Goal: Task Accomplishment & Management: Complete application form

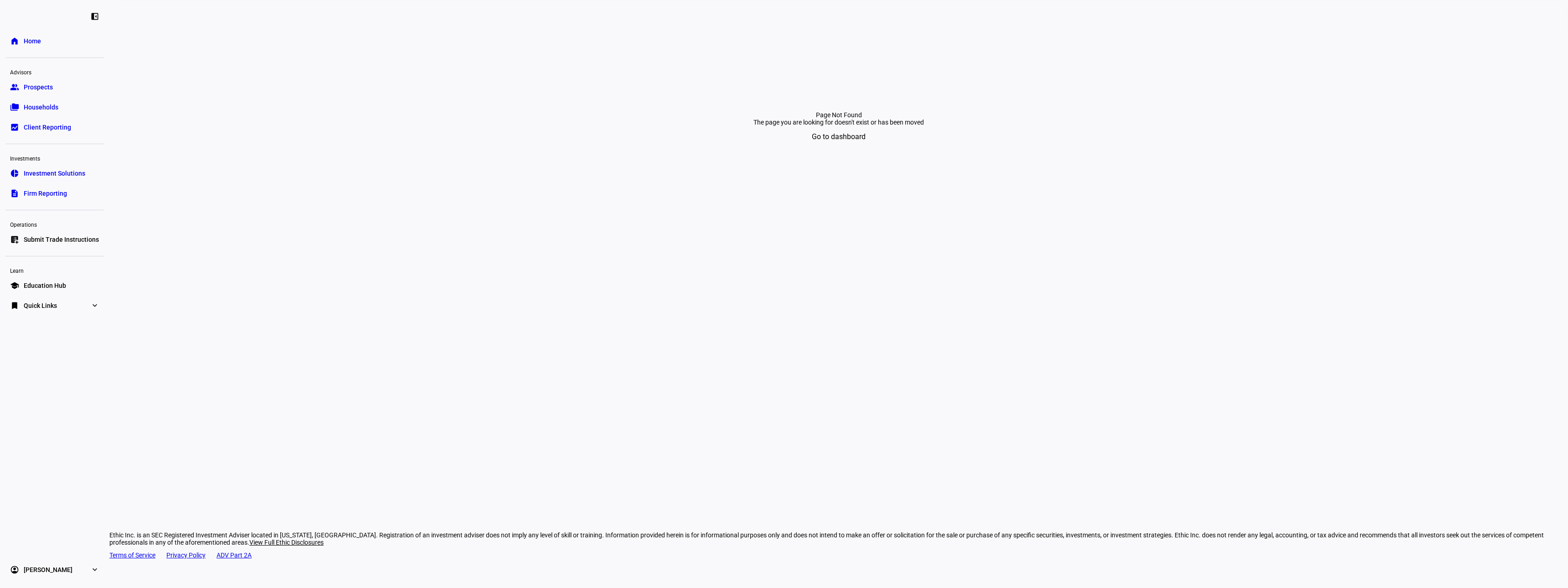
click at [50, 235] on link "list_alt_add Submit Trade Instructions" at bounding box center [54, 239] width 98 height 18
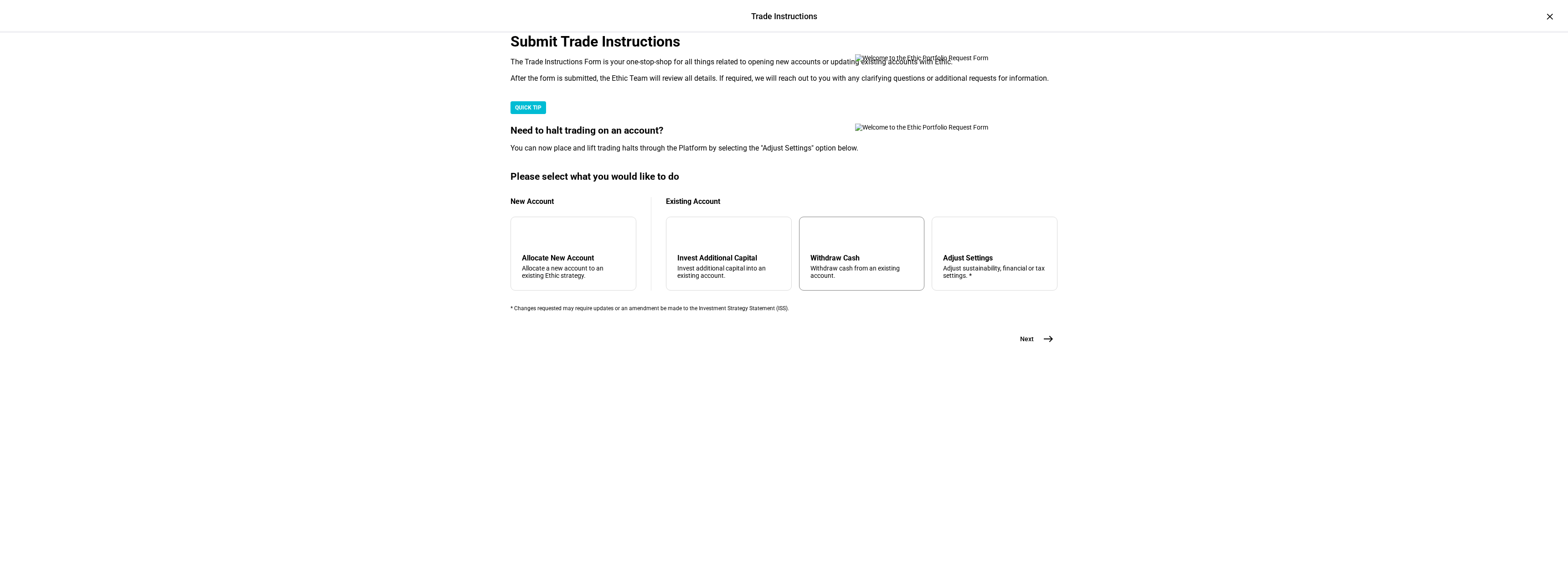
click at [860, 262] on div "Withdraw Cash" at bounding box center [862, 258] width 103 height 9
click at [1050, 344] on mat-icon "east" at bounding box center [1048, 339] width 11 height 11
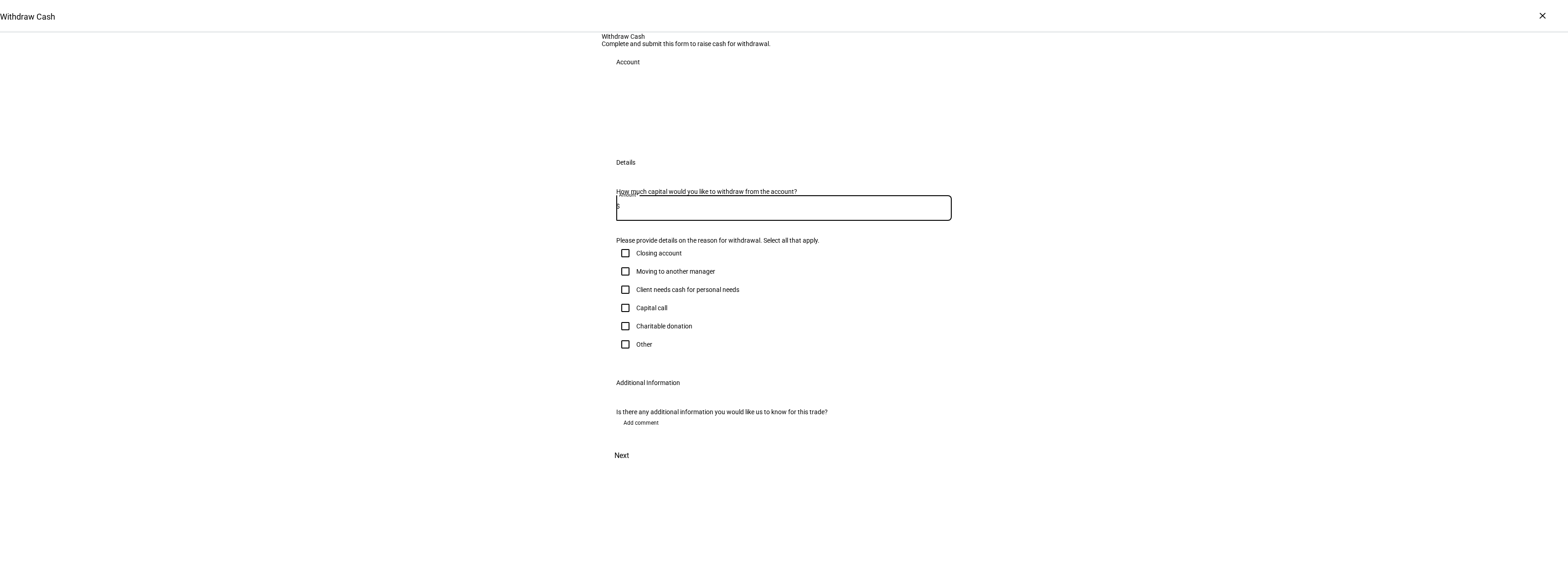
click at [656, 210] on input at bounding box center [786, 206] width 332 height 8
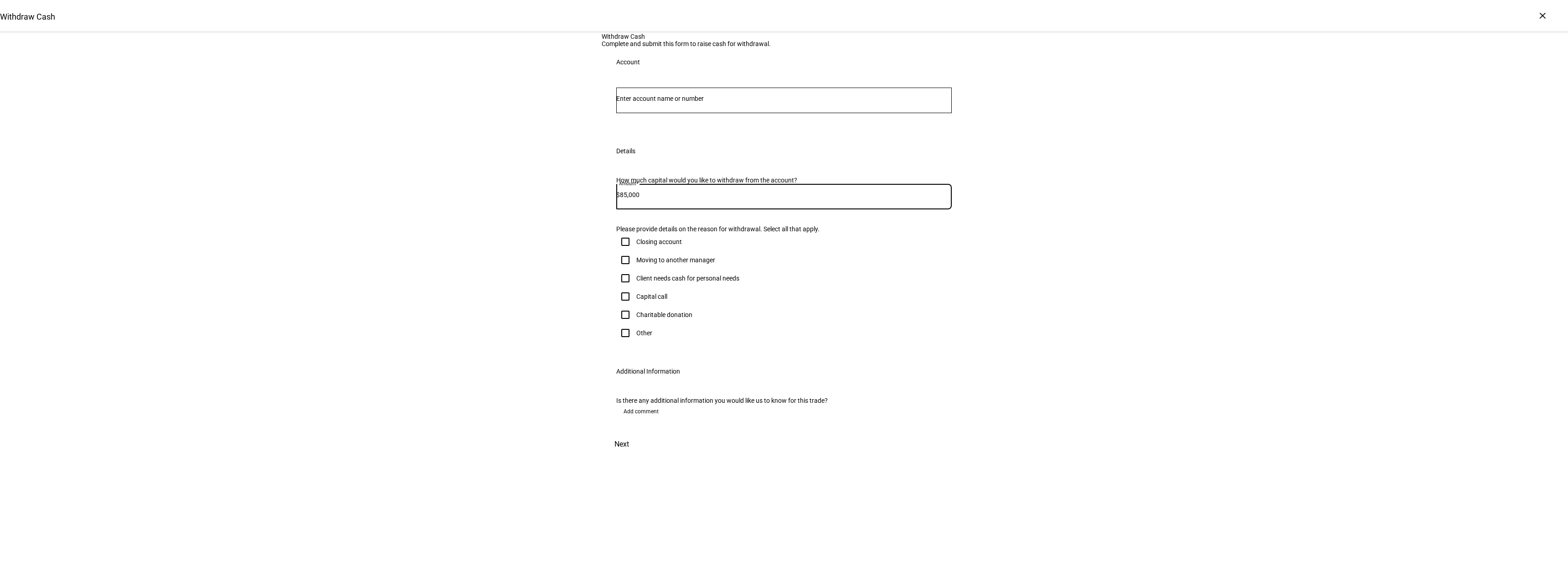
type input "85,000"
drag, startPoint x: 622, startPoint y: 394, endPoint x: 703, endPoint y: 402, distance: 81.4
click at [623, 287] on input "Client needs cash for personal needs" at bounding box center [625, 278] width 18 height 18
checkbox input "true"
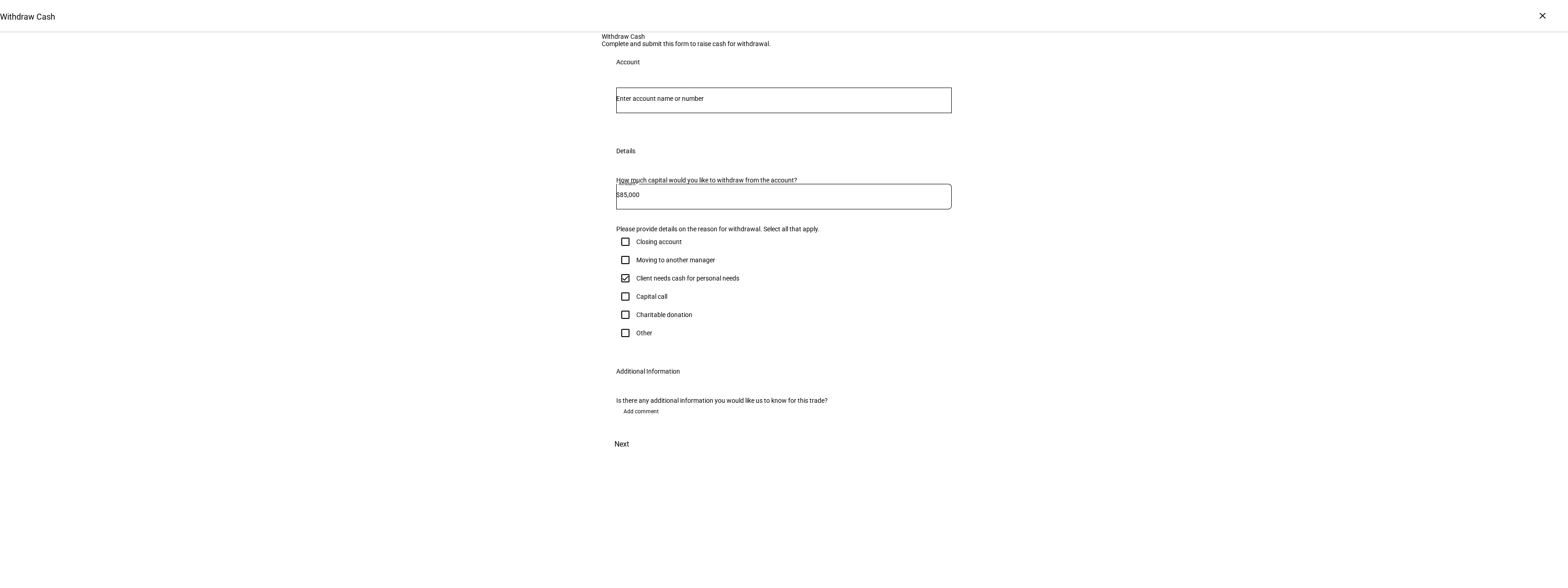
click at [645, 419] on span "Add comment" at bounding box center [641, 411] width 35 height 14
click at [633, 459] on textarea at bounding box center [784, 443] width 336 height 33
paste textarea "Option 1: Final TE: ~1.63% $ Net Gains: ~$33k (all long term)"
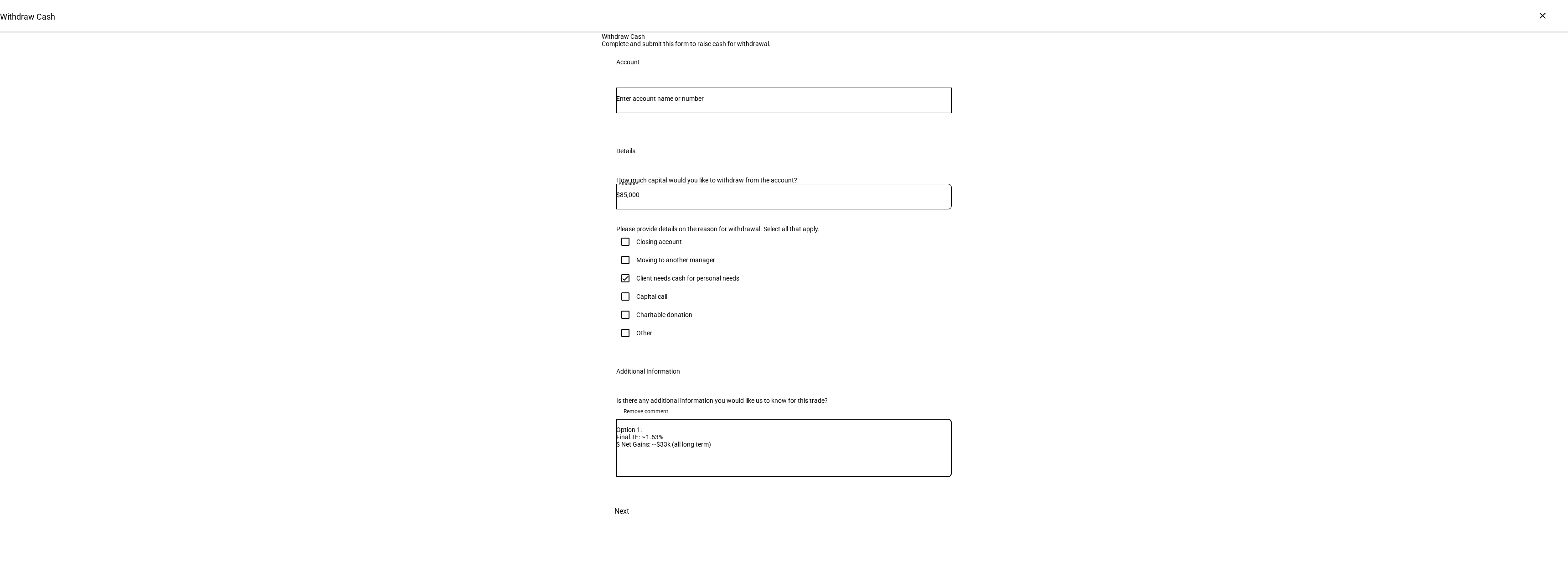
scroll to position [108, 0]
type textarea "Option 1: Final TE: ~1.63% $ Net Gains: ~$33k (all long term)"
click at [642, 511] on span at bounding box center [621, 500] width 40 height 22
click at [647, 88] on div at bounding box center [784, 101] width 336 height 26
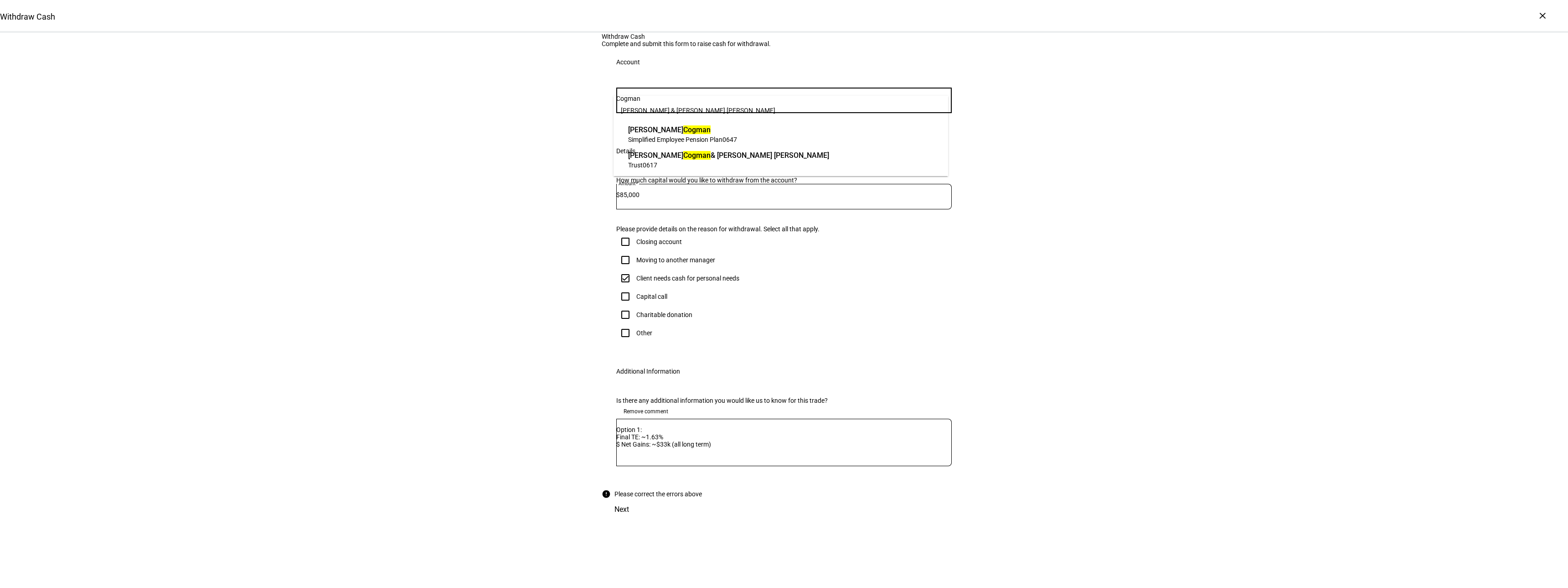
type input "Cogman"
click at [650, 155] on span "[PERSON_NAME] & [PERSON_NAME] [PERSON_NAME]" at bounding box center [729, 156] width 201 height 11
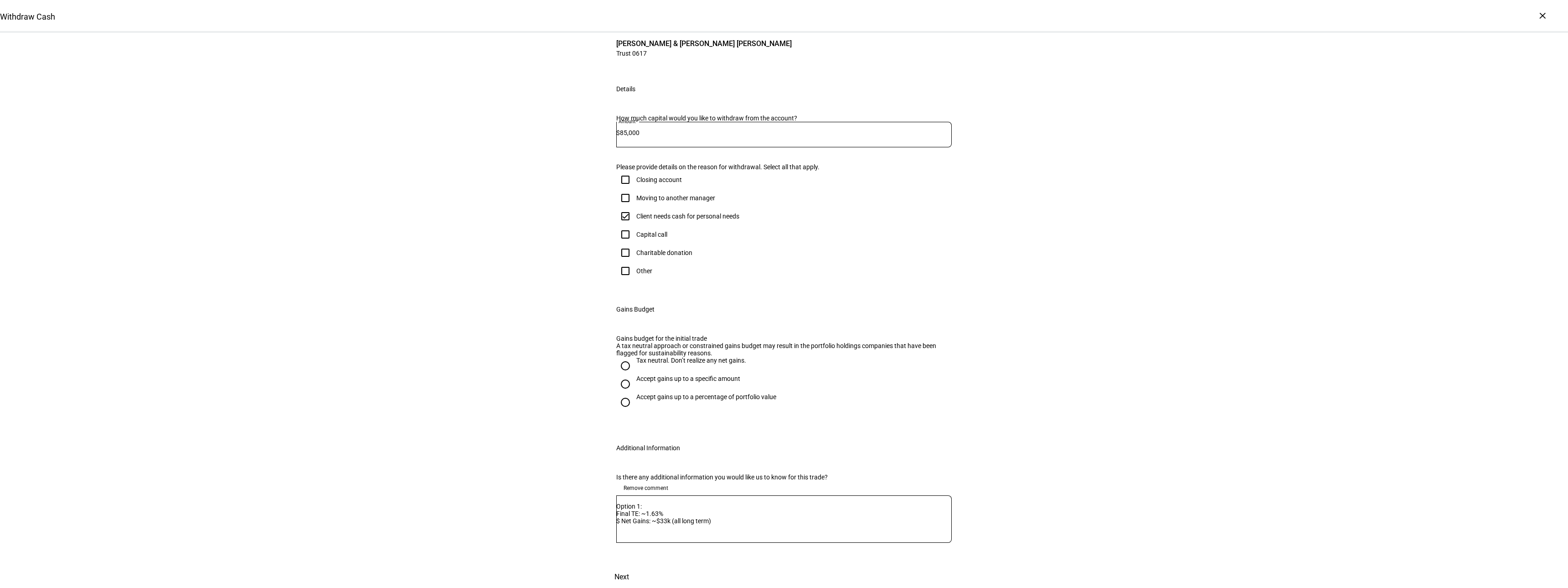
scroll to position [199, 0]
click at [626, 393] on input "Accept gains up to a specific amount" at bounding box center [625, 384] width 18 height 18
radio input "true"
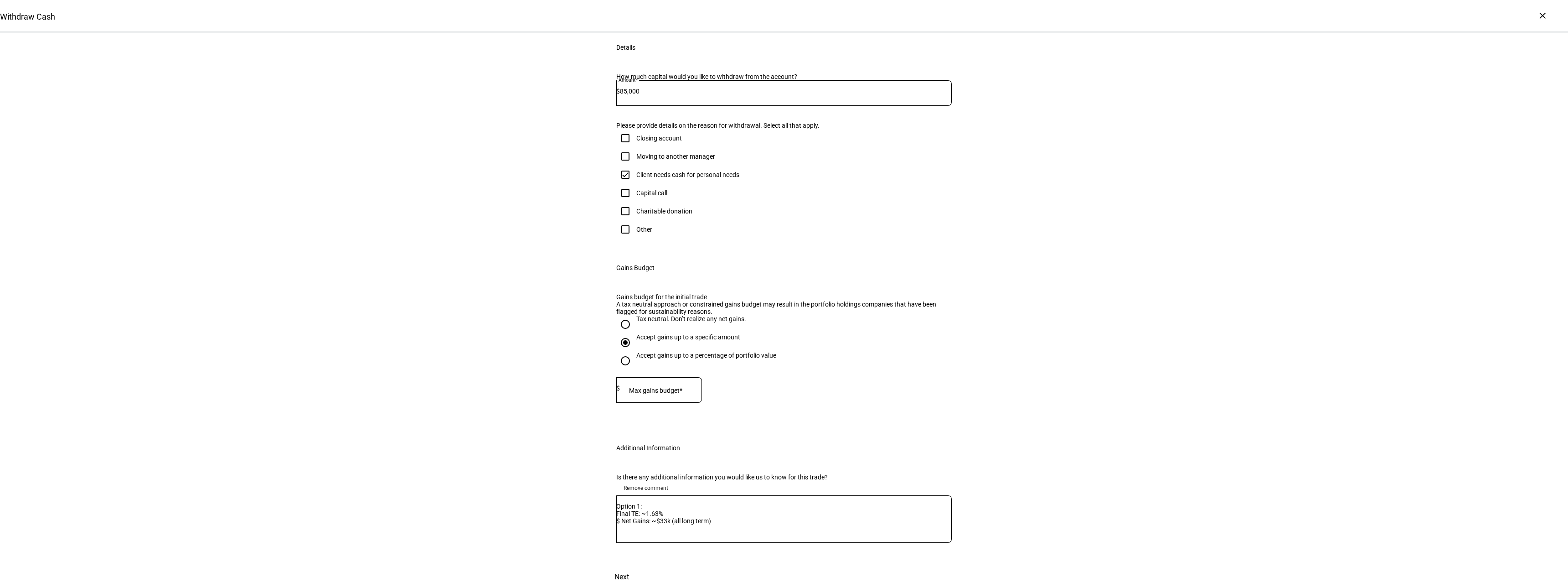
scroll to position [334, 0]
click at [639, 387] on mat-label "Max gains budget*" at bounding box center [655, 391] width 53 height 8
type input "33,000"
click at [796, 377] on eth-form-field-wrapper "Max gains budget* $ 33,000" at bounding box center [784, 395] width 336 height 35
click at [629, 566] on span "Next" at bounding box center [621, 577] width 14 height 22
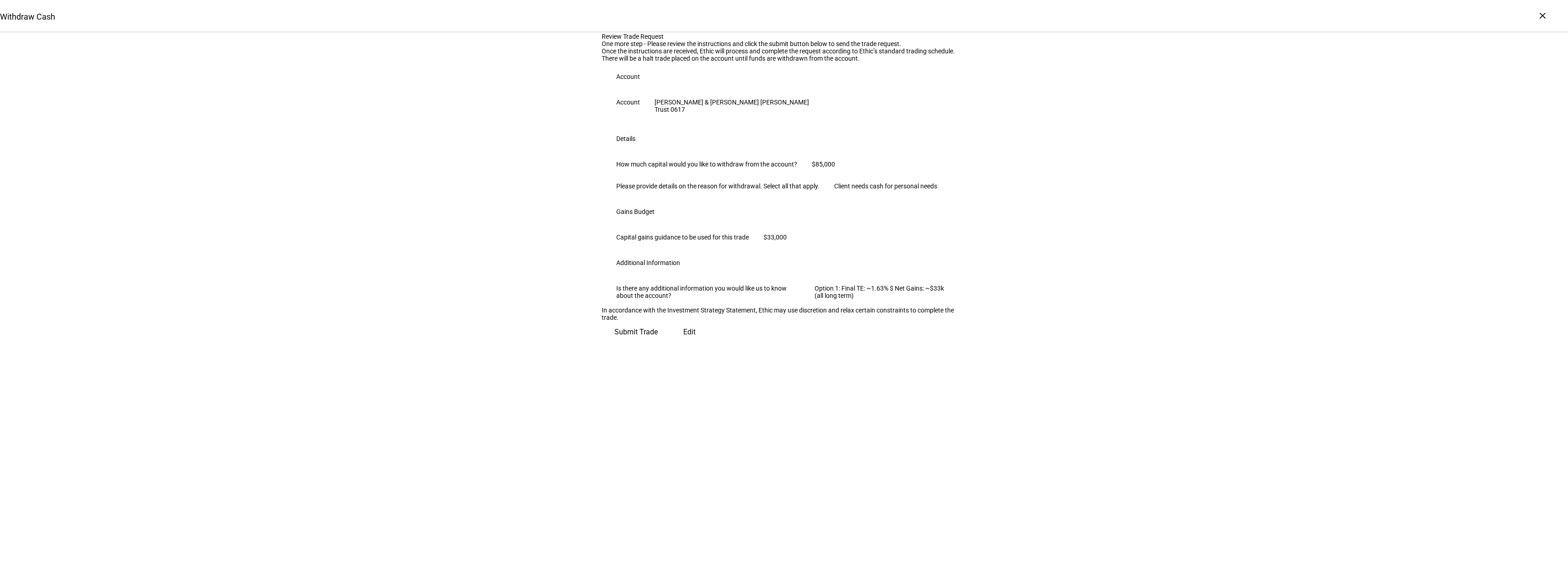
scroll to position [0, 0]
click at [658, 339] on span "Submit Trade" at bounding box center [636, 328] width 44 height 22
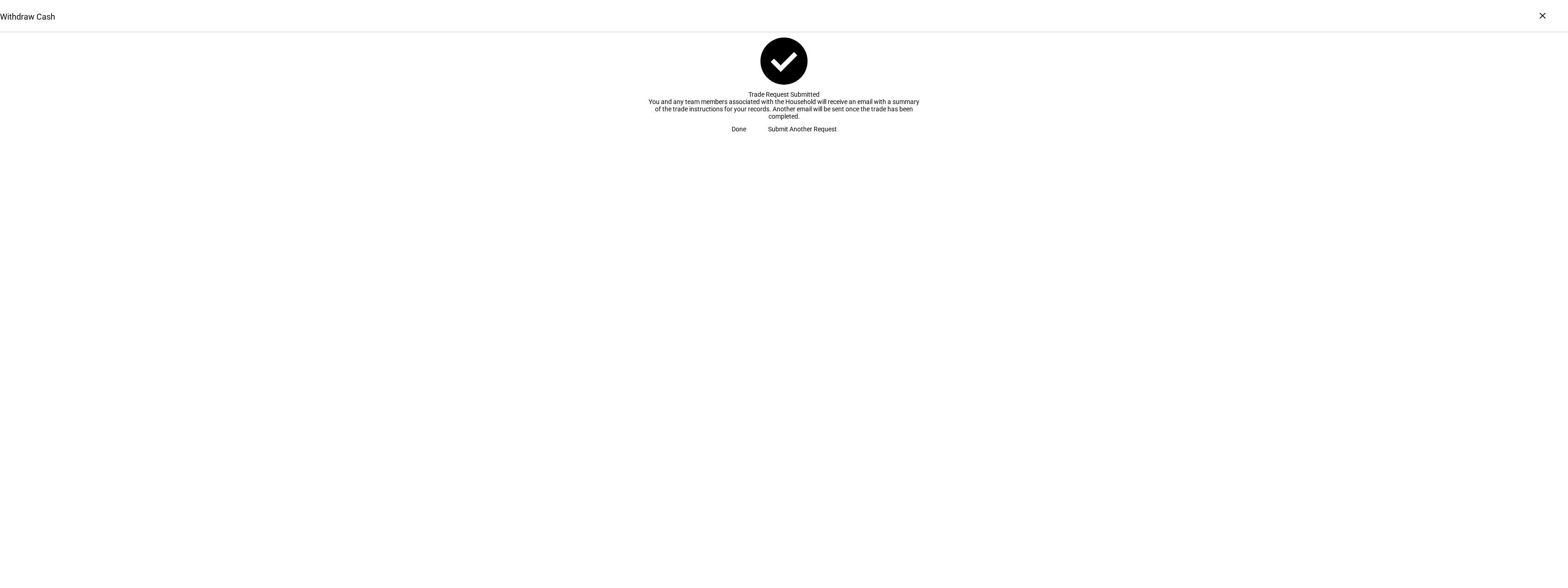
click at [775, 138] on div "Done Submit Another Request" at bounding box center [784, 129] width 255 height 18
click at [757, 138] on span at bounding box center [739, 129] width 37 height 18
